Goal: Information Seeking & Learning: Learn about a topic

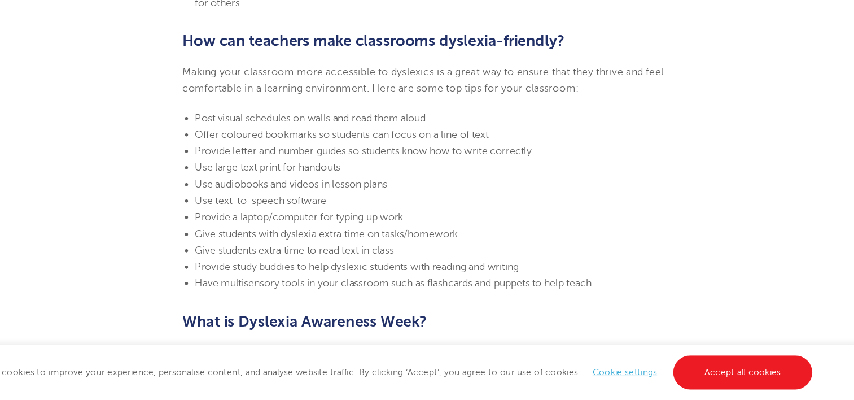
scroll to position [2405, 0]
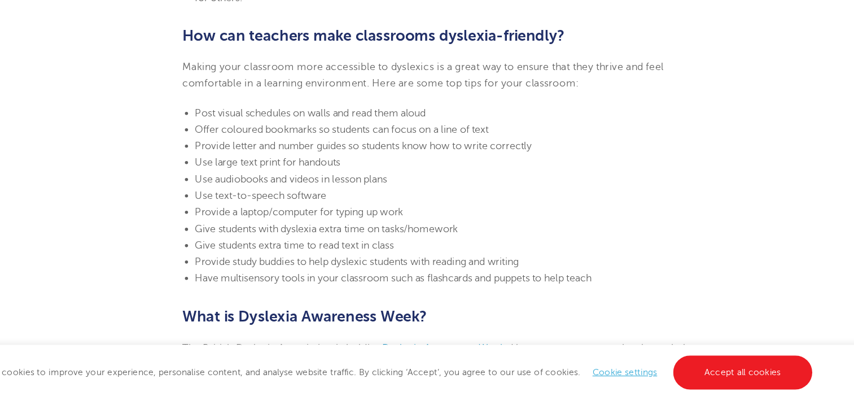
drag, startPoint x: 722, startPoint y: 313, endPoint x: 724, endPoint y: 340, distance: 27.2
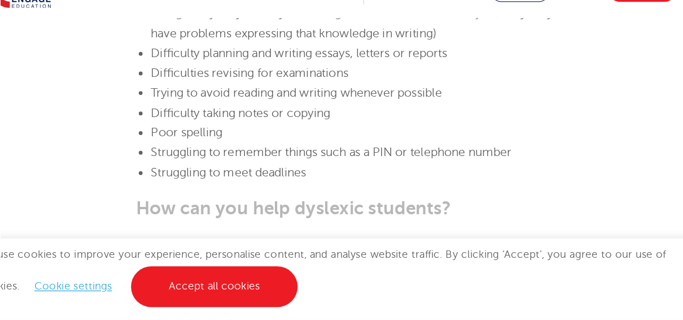
scroll to position [1906, 0]
